Goal: Check status: Check status

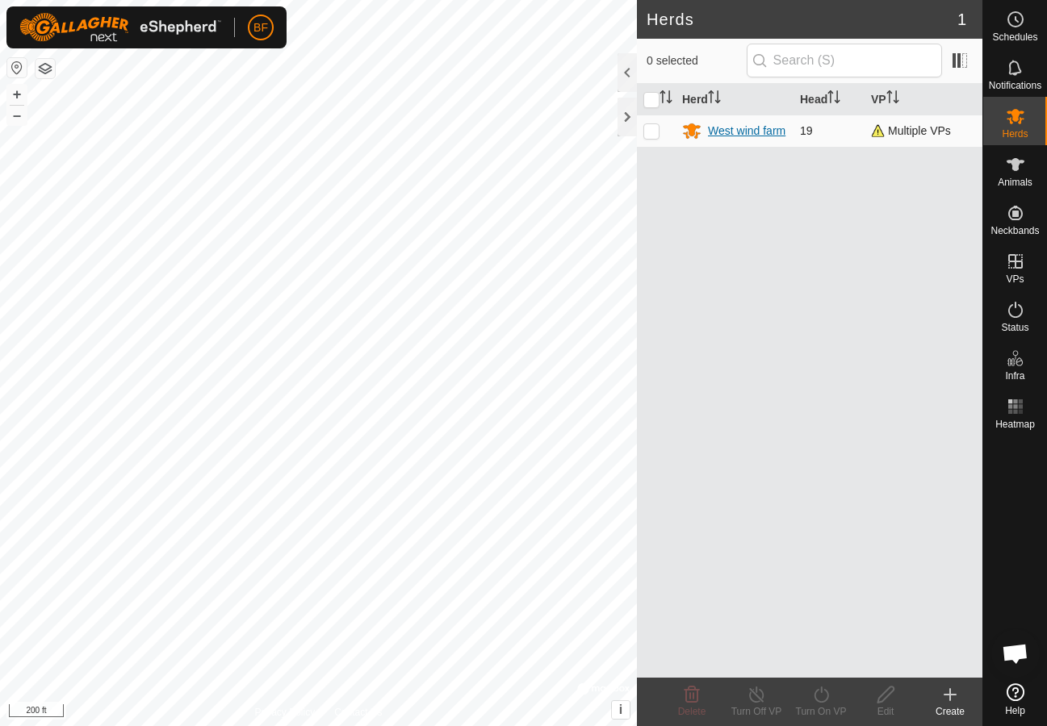
click at [771, 133] on div "West wind farm" at bounding box center [746, 131] width 77 height 17
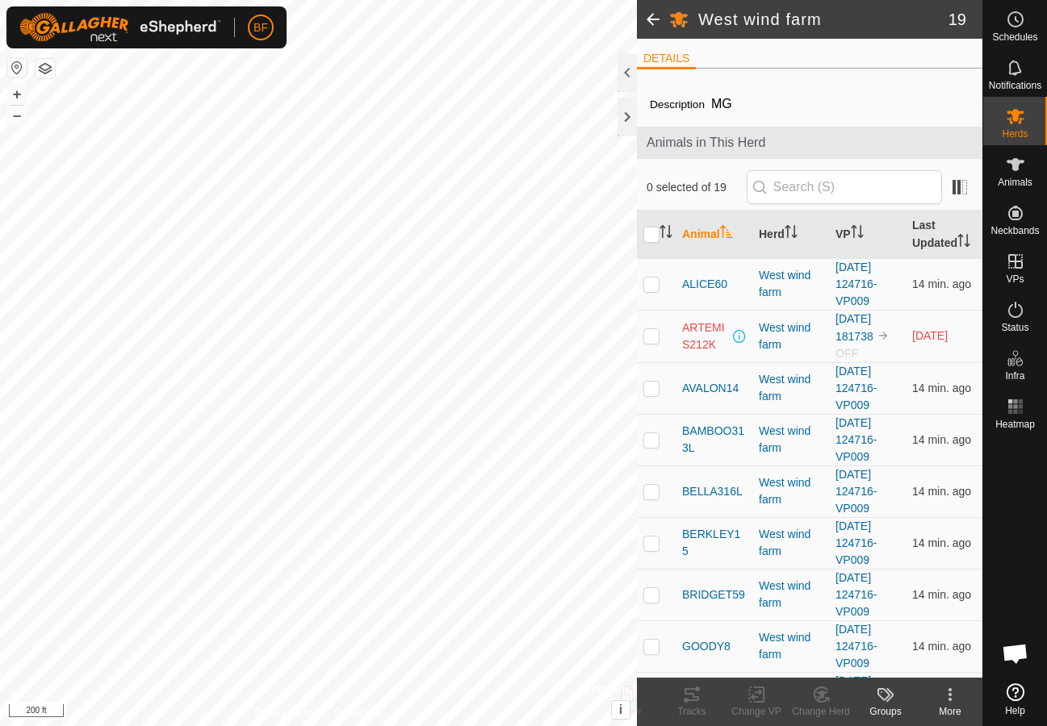
click at [655, 22] on span at bounding box center [653, 19] width 32 height 39
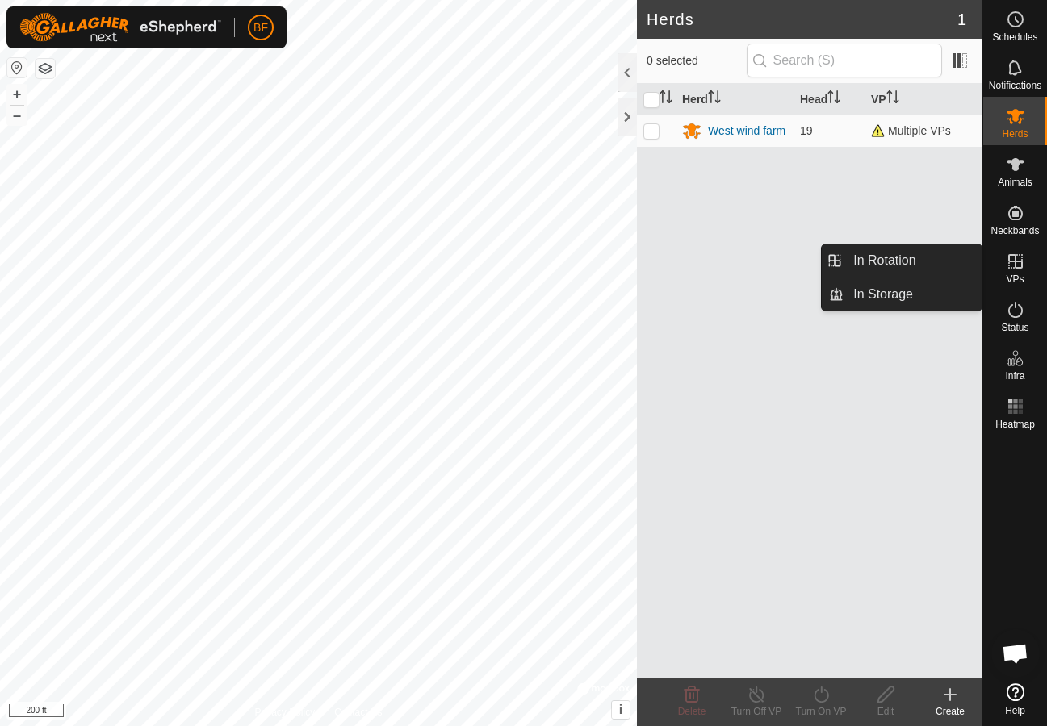
click at [1021, 265] on icon at bounding box center [1015, 261] width 15 height 15
click at [893, 263] on link "In Rotation" at bounding box center [912, 261] width 138 height 32
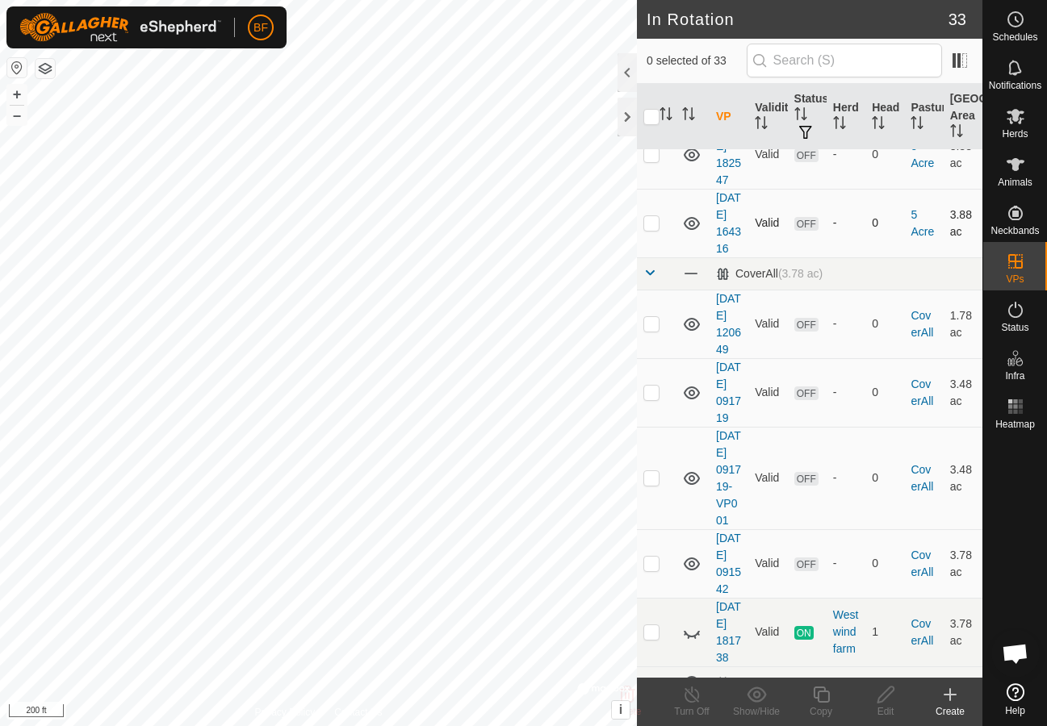
scroll to position [202, 0]
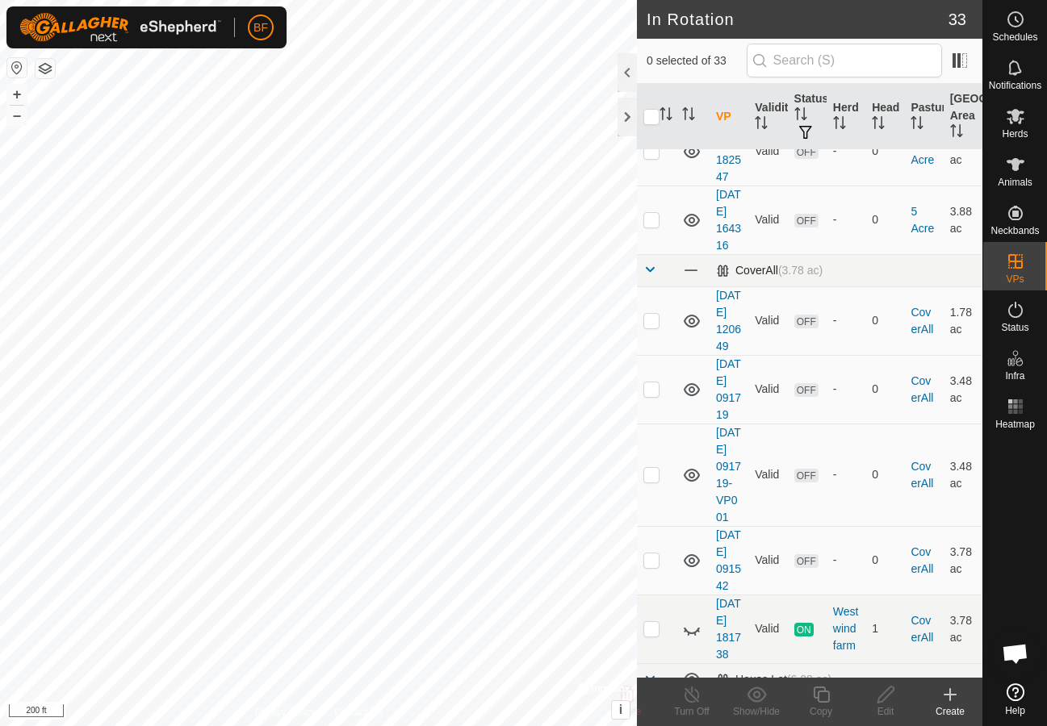
click at [649, 276] on span at bounding box center [649, 269] width 13 height 13
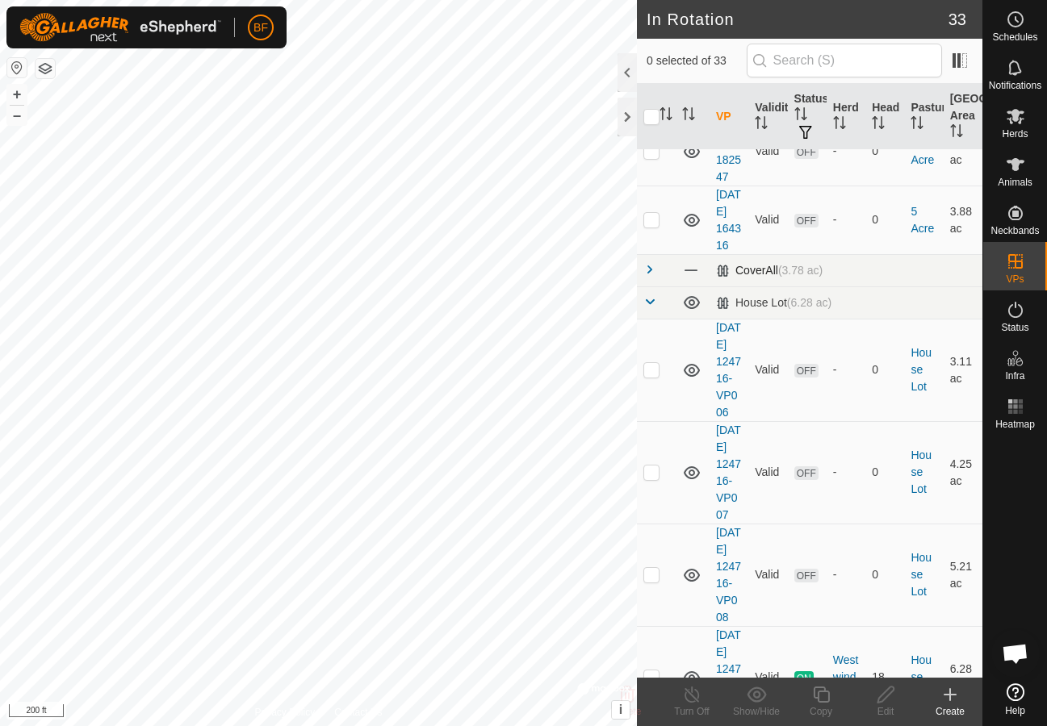
click at [650, 276] on span at bounding box center [649, 269] width 13 height 13
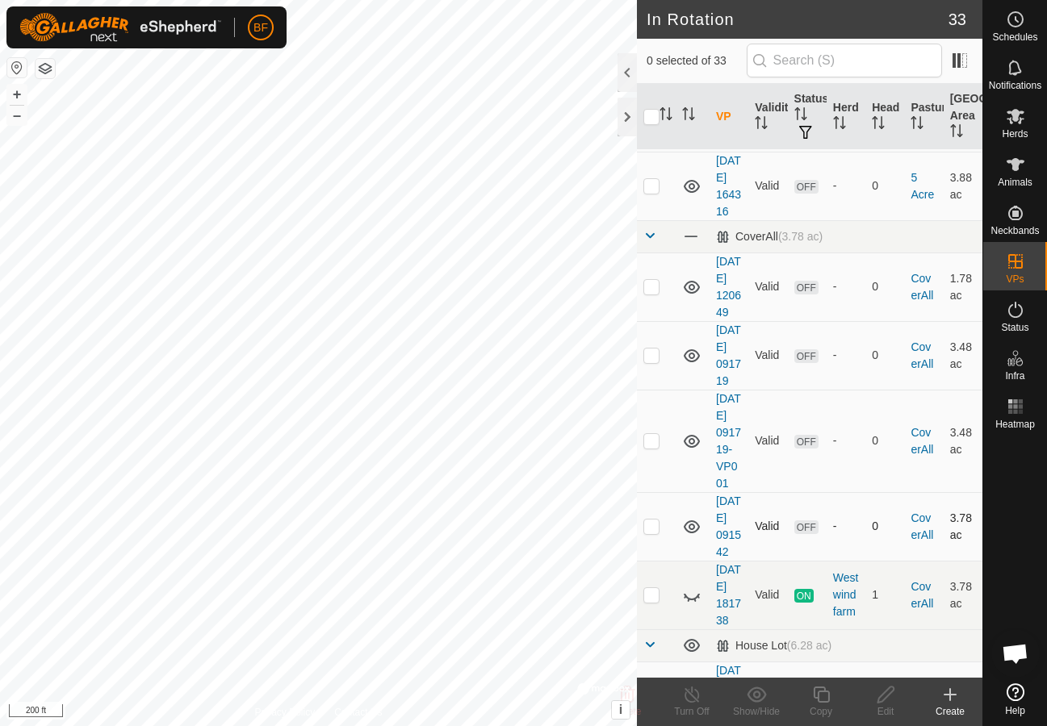
scroll to position [240, 0]
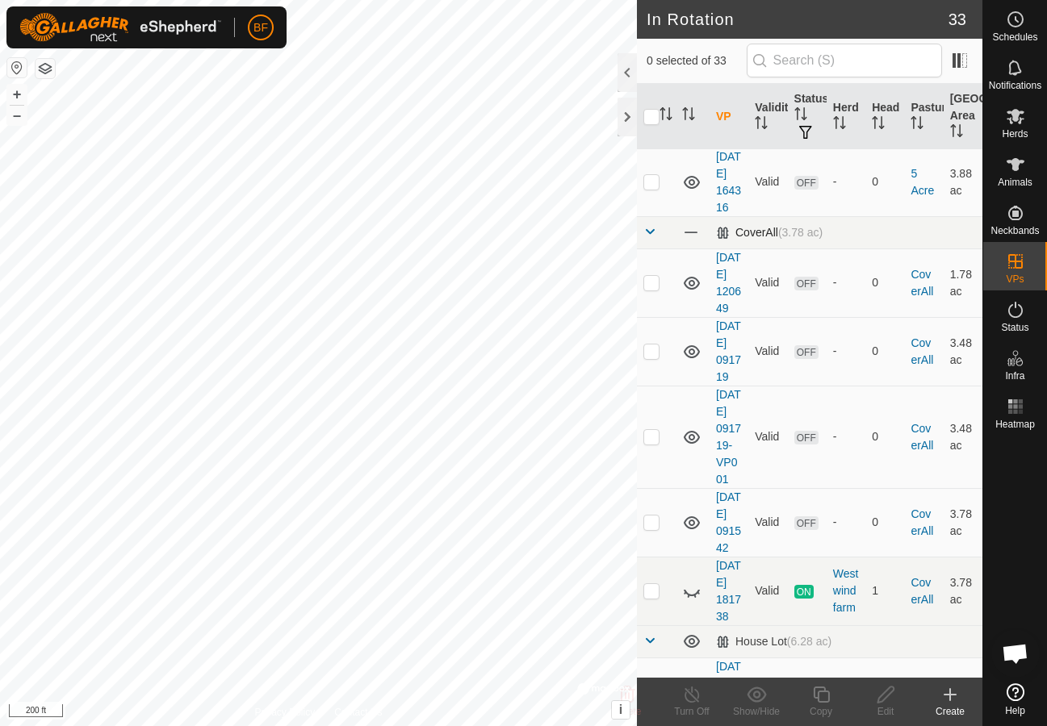
click at [650, 238] on span at bounding box center [649, 231] width 13 height 13
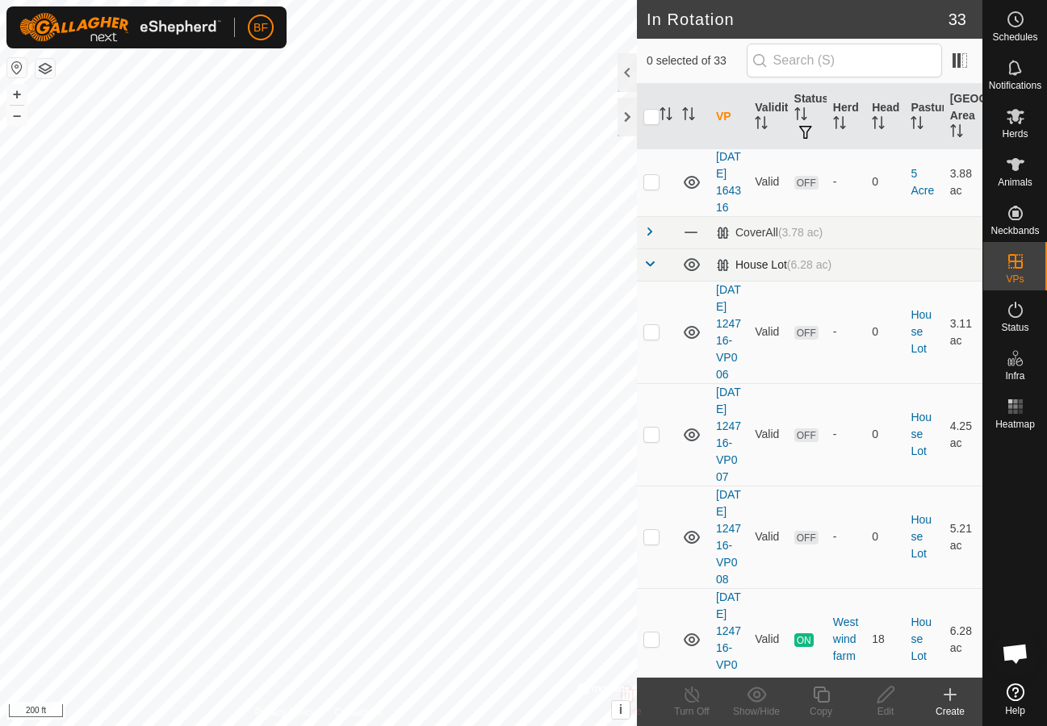
click at [649, 270] on span at bounding box center [649, 263] width 13 height 13
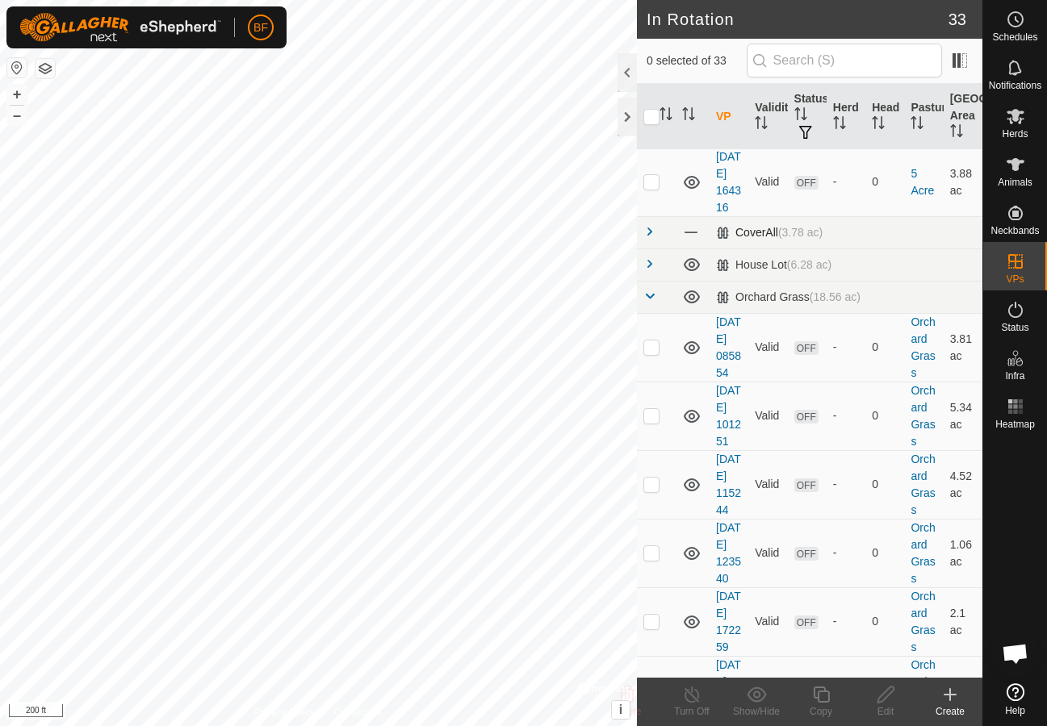
click at [650, 238] on span at bounding box center [649, 231] width 13 height 13
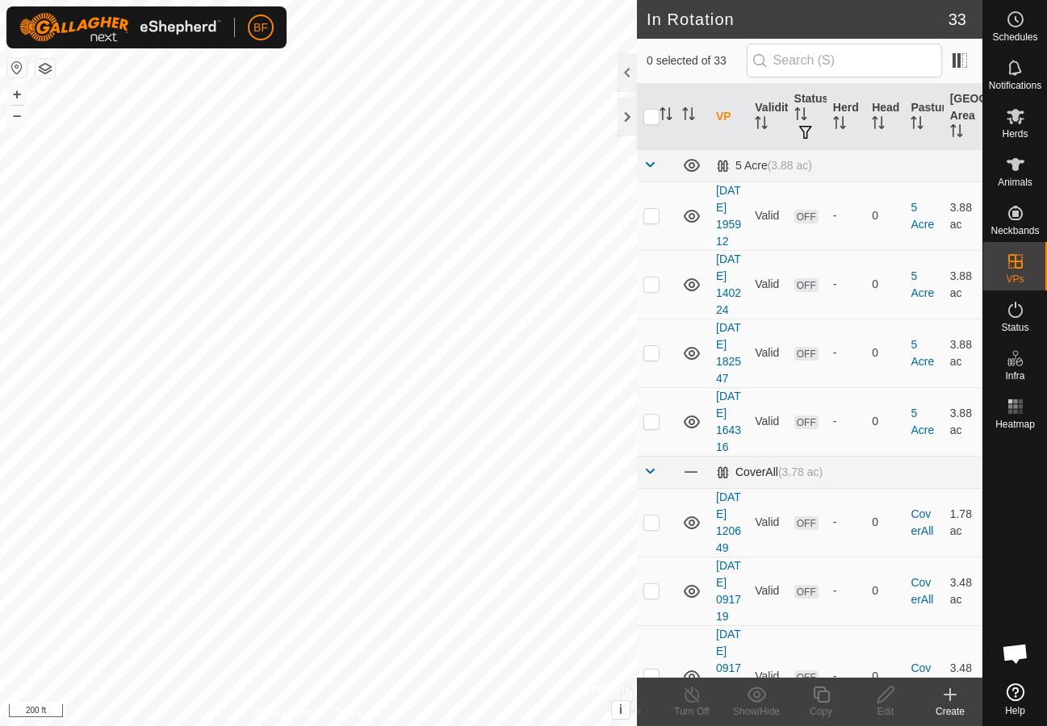
scroll to position [0, 0]
click at [1017, 312] on icon at bounding box center [1014, 309] width 19 height 19
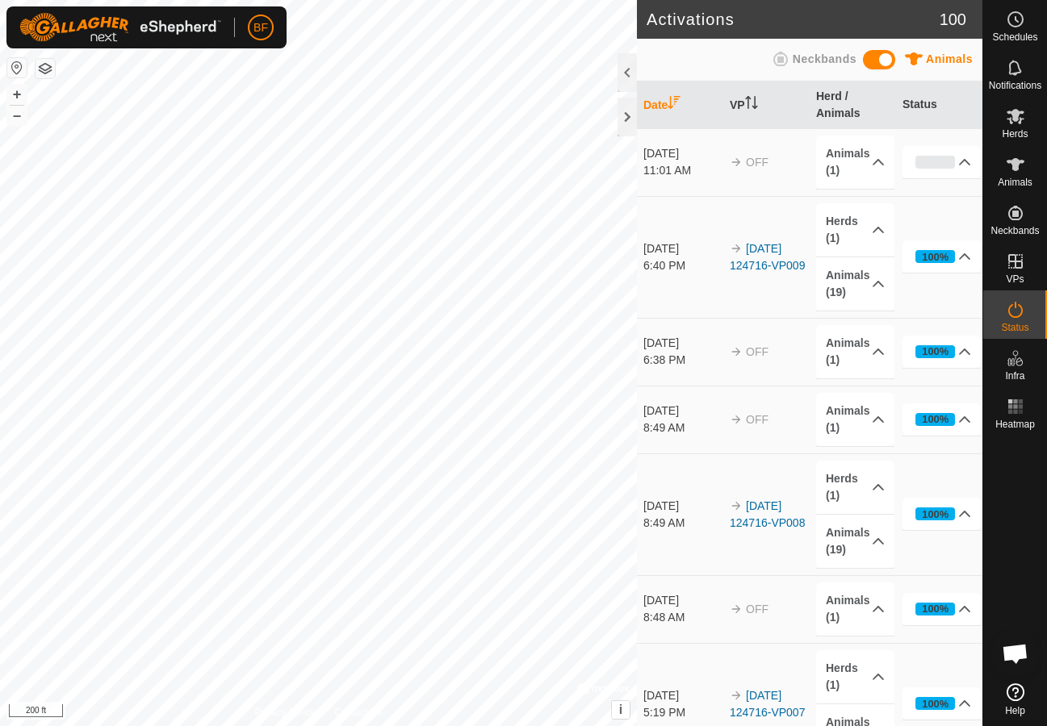
click at [1015, 316] on icon at bounding box center [1014, 309] width 19 height 19
click at [942, 61] on span "Animals" at bounding box center [949, 58] width 47 height 13
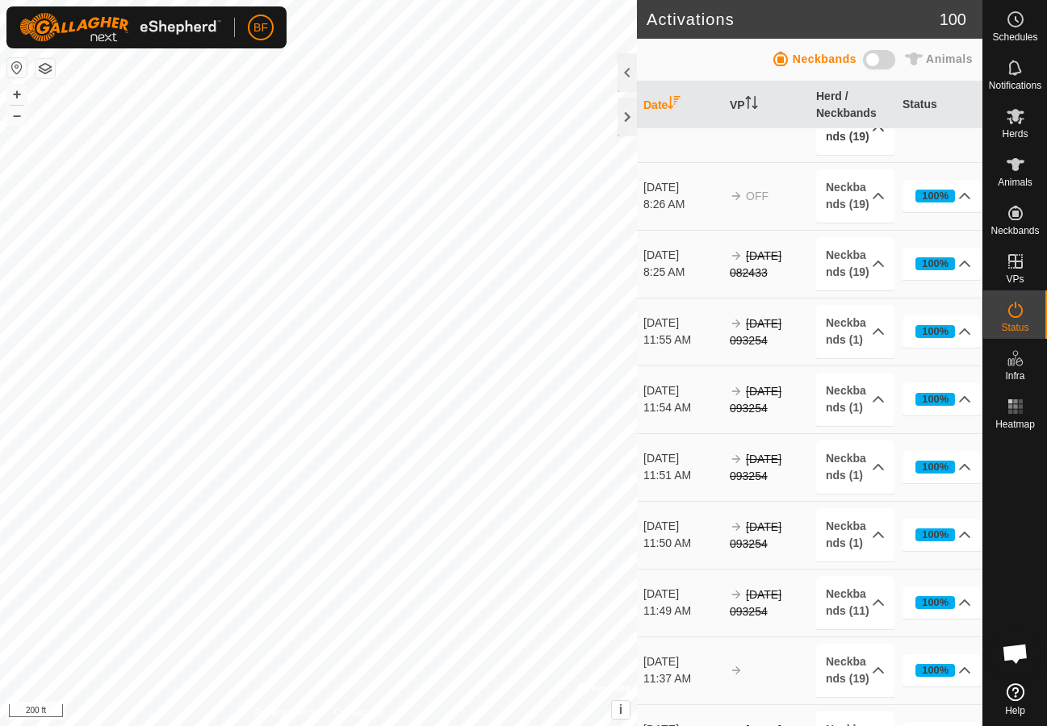
scroll to position [9104, 0]
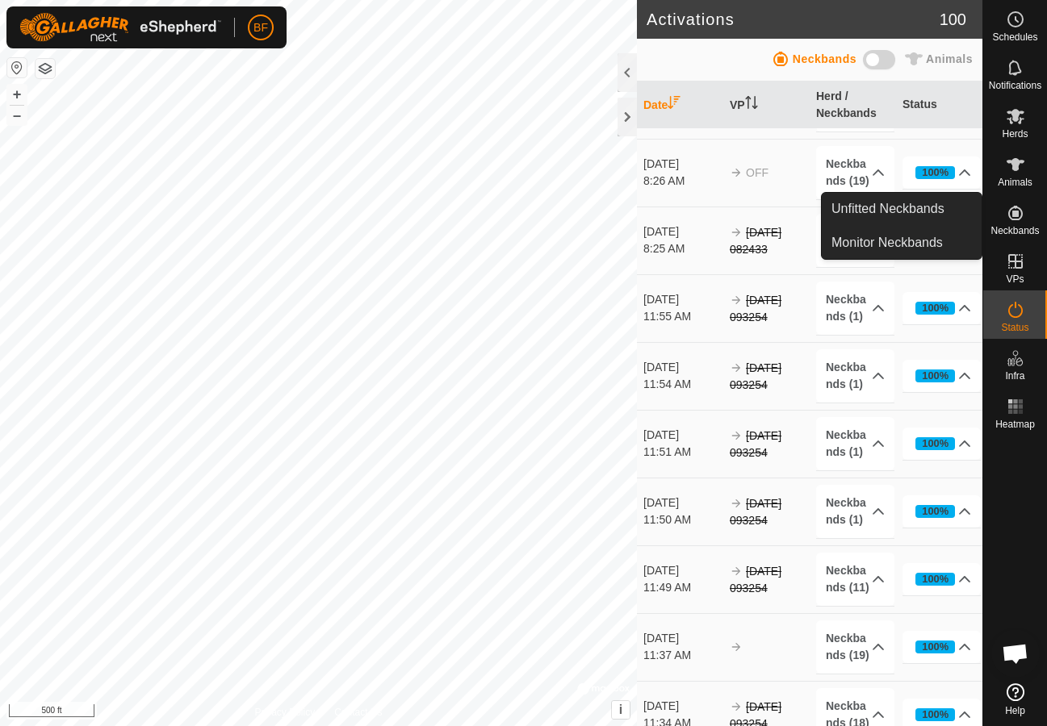
click at [1022, 219] on icon at bounding box center [1014, 212] width 19 height 19
click at [1019, 219] on icon at bounding box center [1015, 213] width 15 height 15
click at [918, 239] on link "Monitor Neckbands" at bounding box center [901, 243] width 160 height 32
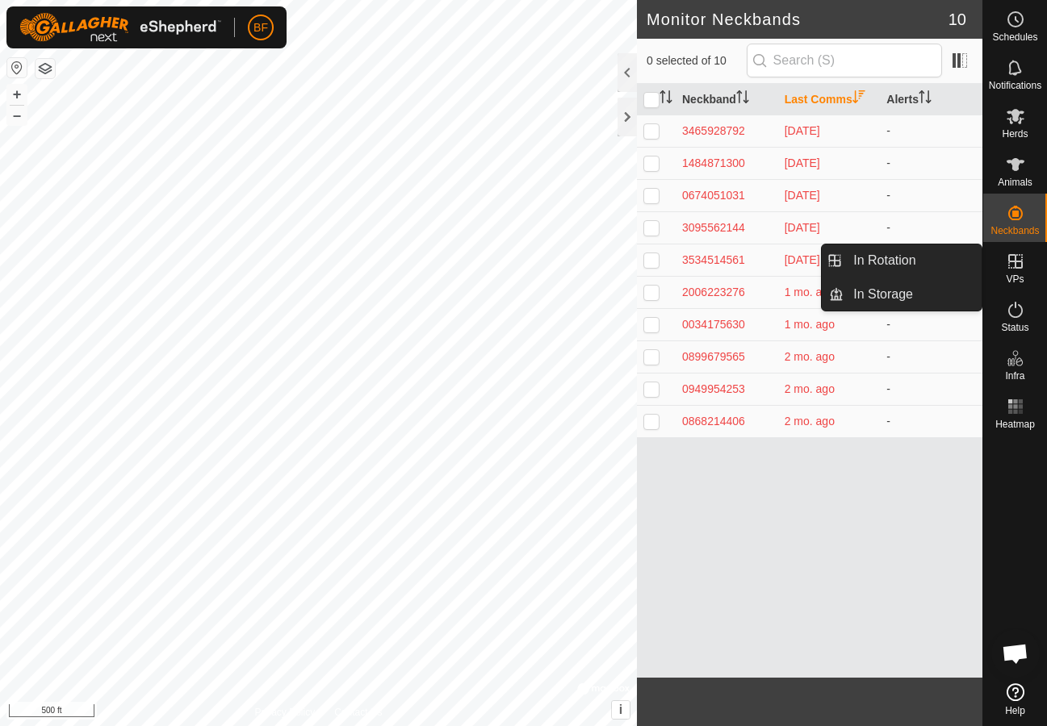
click at [1012, 265] on icon at bounding box center [1014, 261] width 19 height 19
click at [882, 263] on link "In Rotation" at bounding box center [912, 261] width 138 height 32
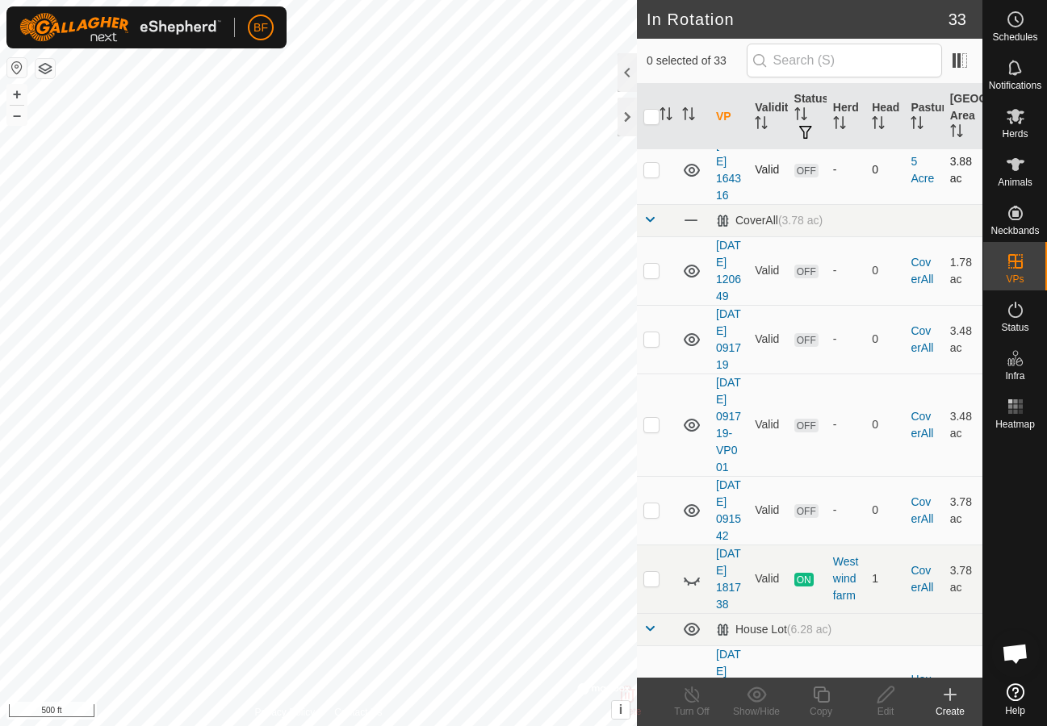
scroll to position [241, 0]
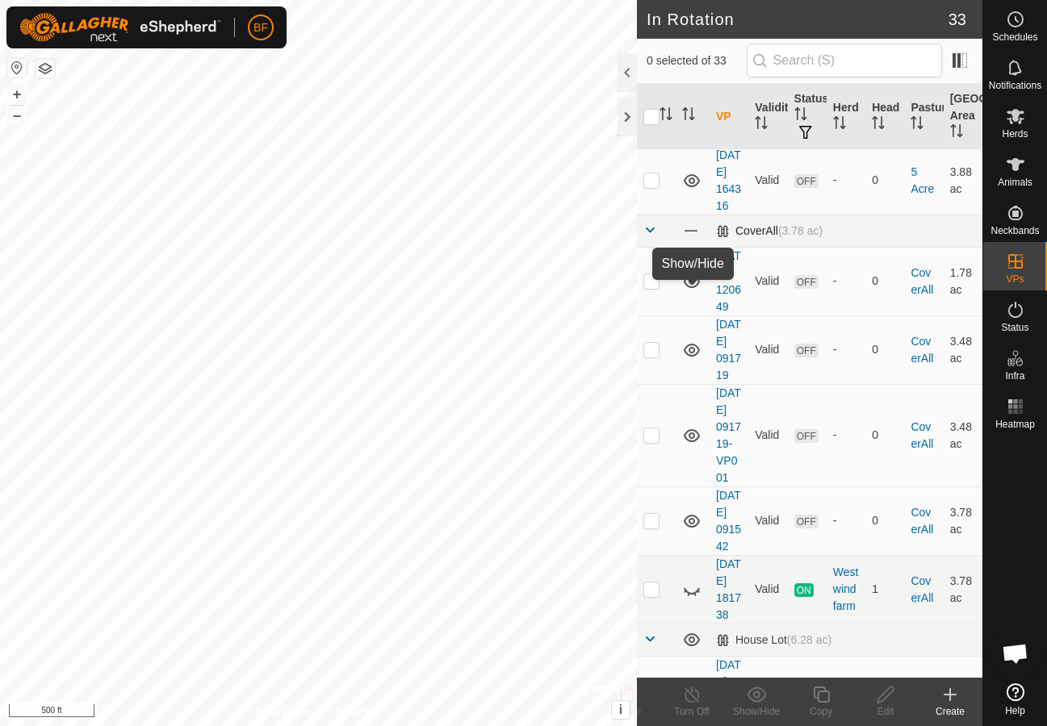
click at [692, 240] on span at bounding box center [691, 231] width 18 height 18
click at [693, 240] on icon at bounding box center [691, 230] width 19 height 19
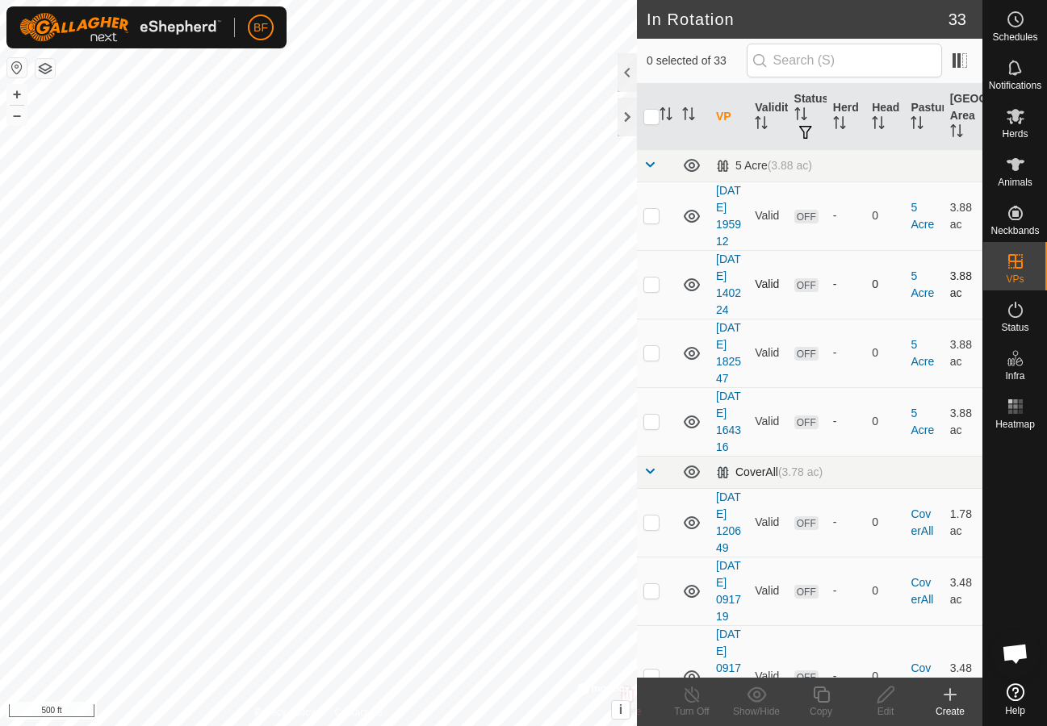
scroll to position [0, 0]
checkbox input "true"
click at [1013, 70] on icon at bounding box center [1014, 67] width 19 height 19
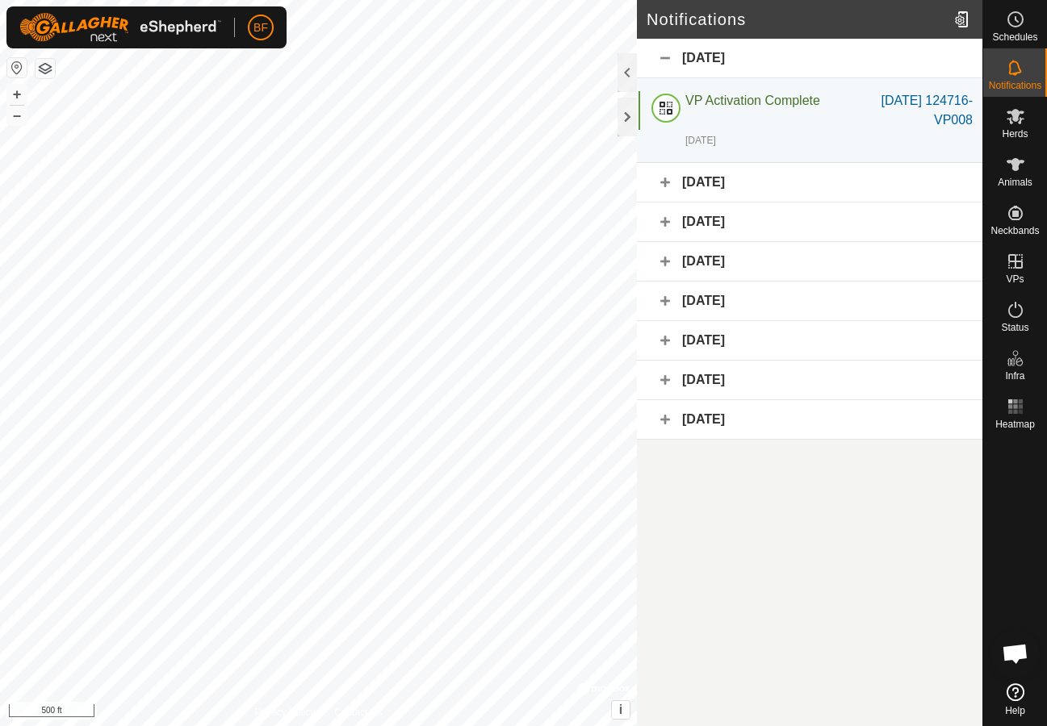
click at [723, 182] on div "[DATE]" at bounding box center [809, 183] width 345 height 40
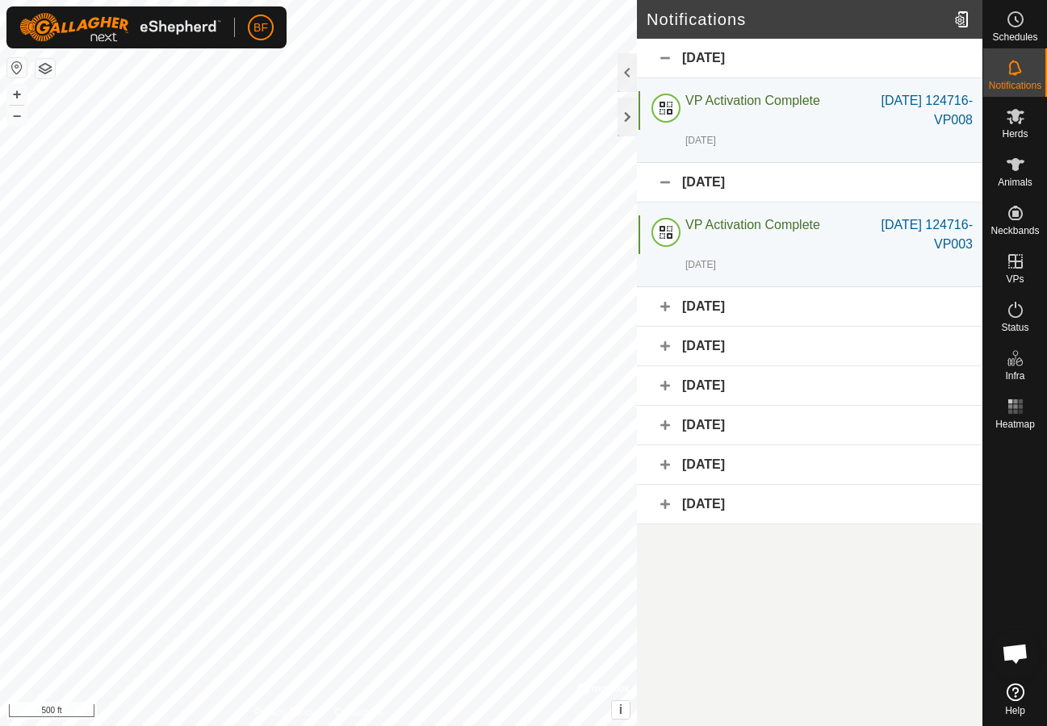
click at [812, 11] on h2 "Notifications" at bounding box center [796, 19] width 301 height 19
click at [1017, 72] on icon at bounding box center [1014, 67] width 19 height 19
click at [1015, 73] on icon at bounding box center [1014, 67] width 13 height 15
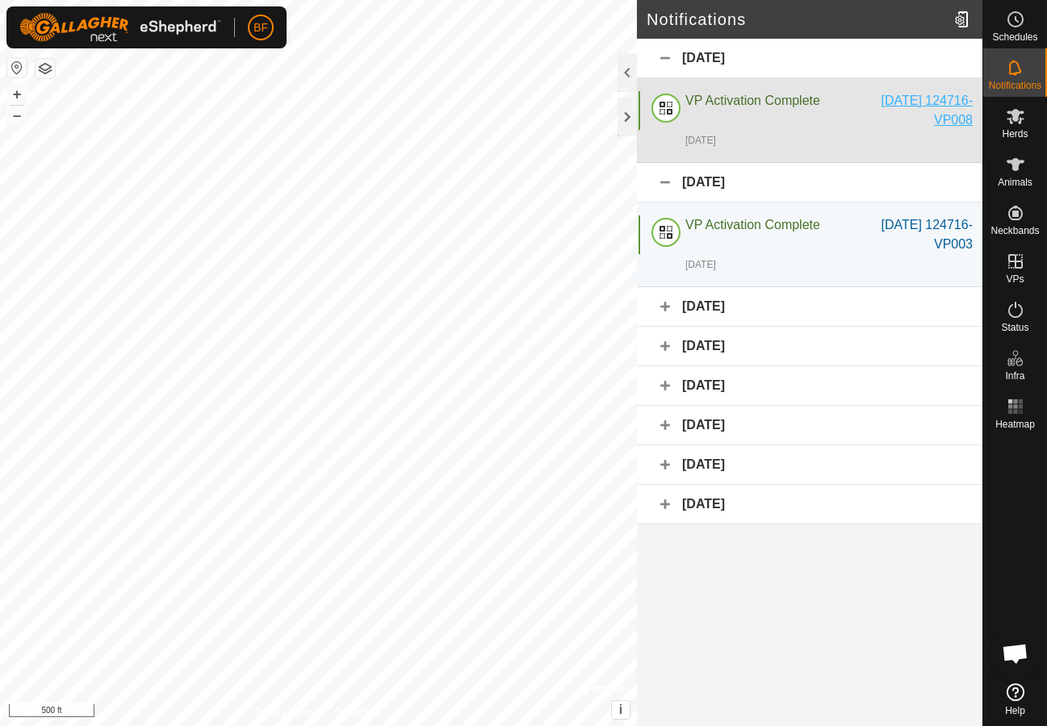
click at [863, 128] on div "[DATE] 124716-VP008" at bounding box center [915, 110] width 115 height 39
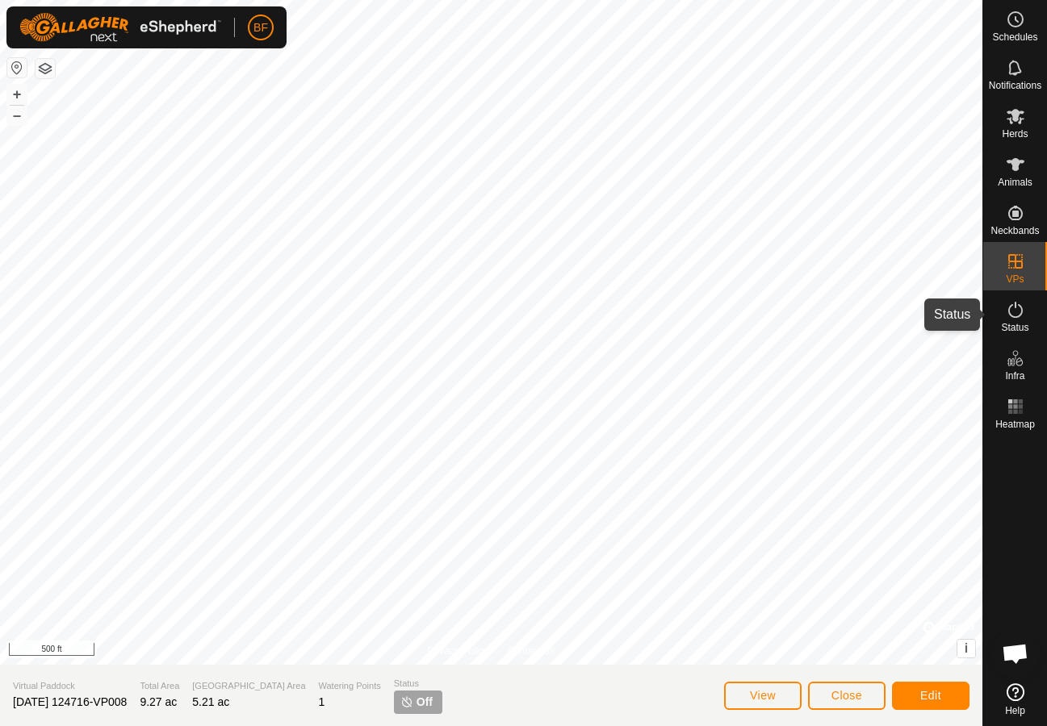
click at [1013, 316] on icon at bounding box center [1014, 309] width 19 height 19
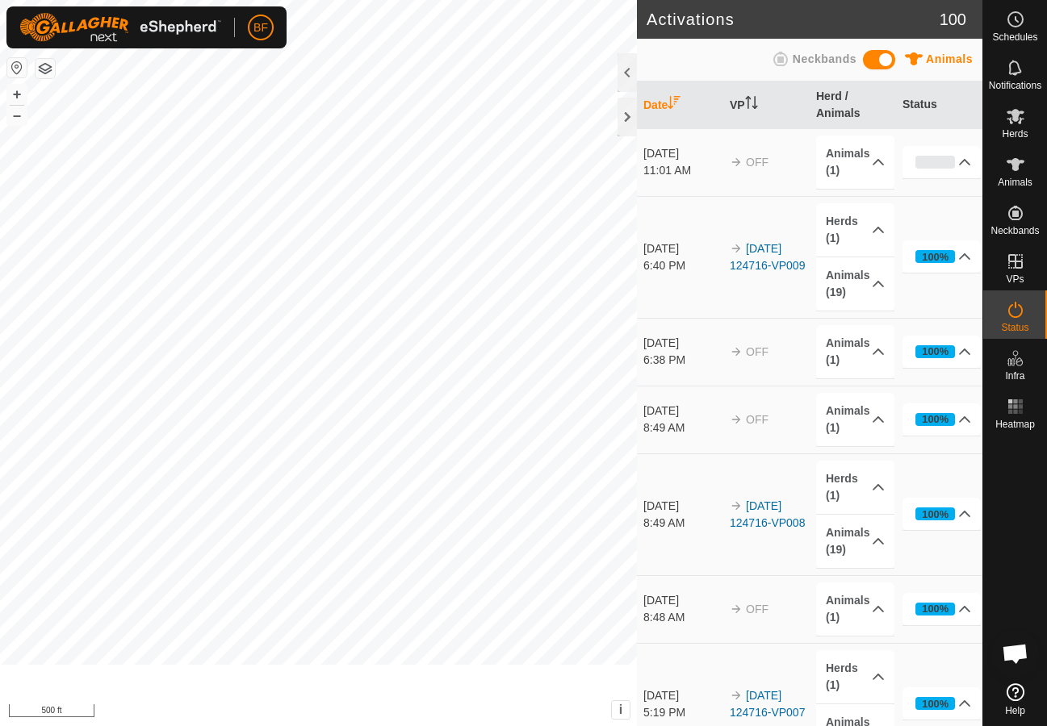
click at [1017, 316] on icon at bounding box center [1014, 309] width 19 height 19
